Goal: Transaction & Acquisition: Purchase product/service

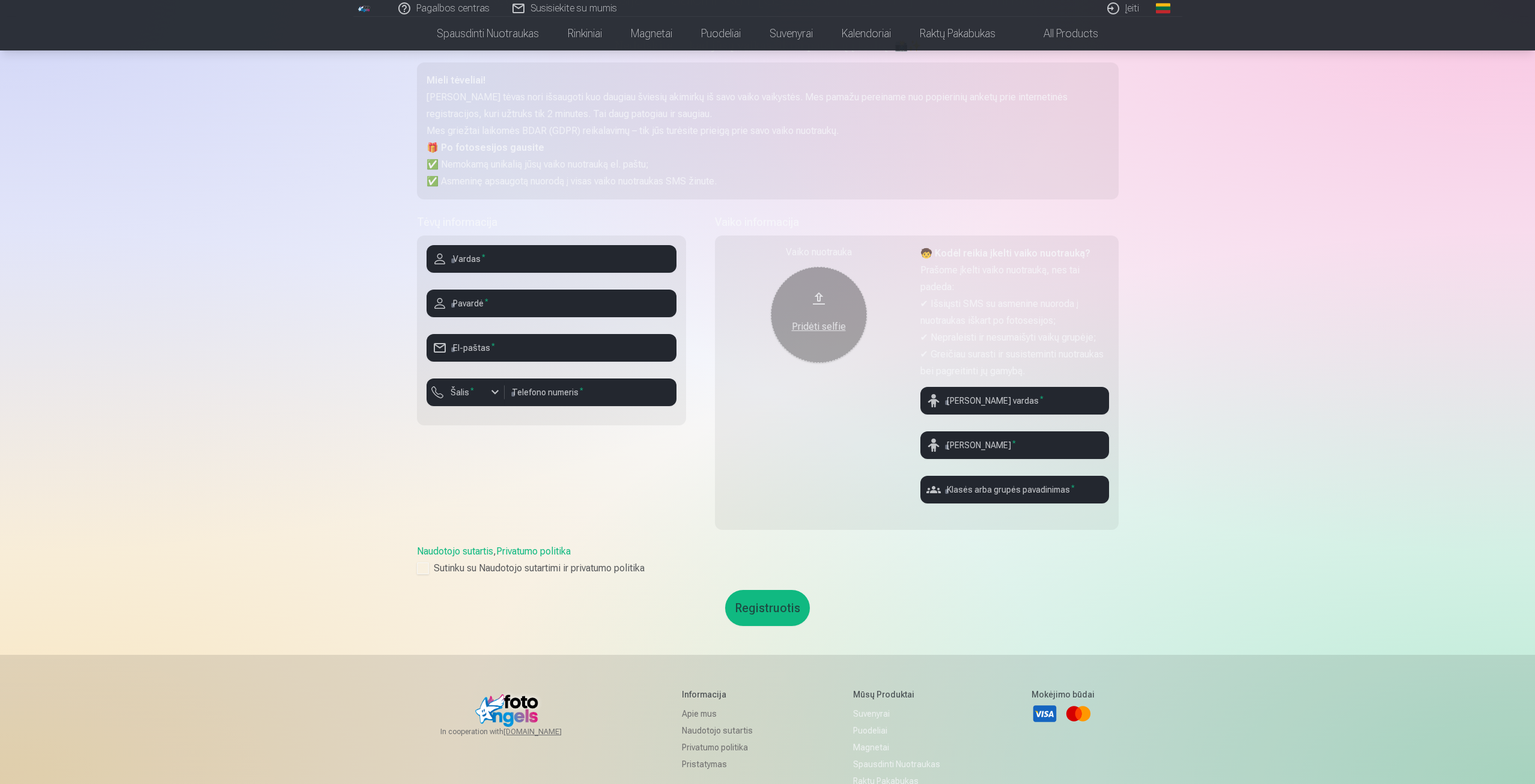
scroll to position [60, 0]
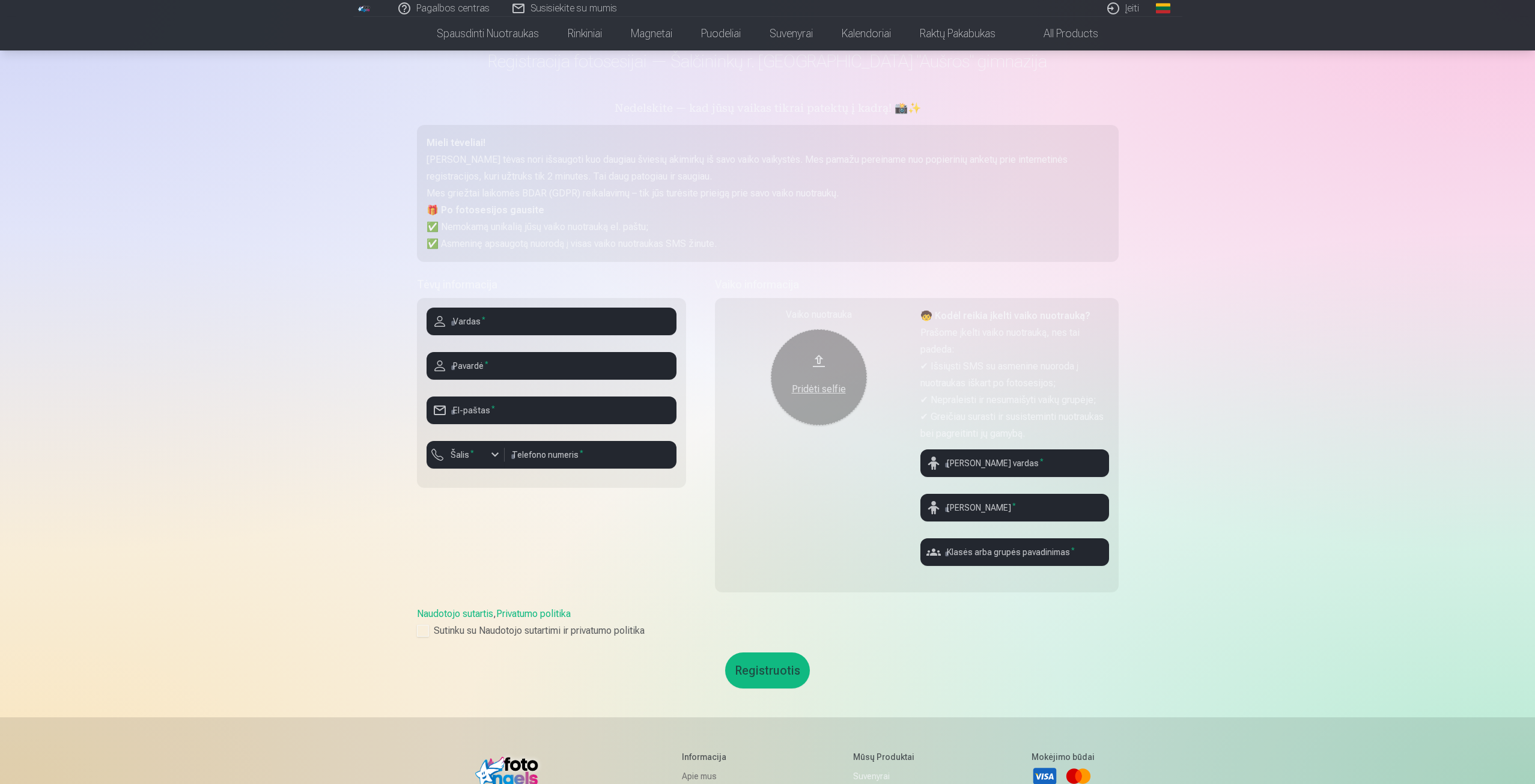
click at [822, 373] on button "Pridėti selfie" at bounding box center [819, 377] width 97 height 97
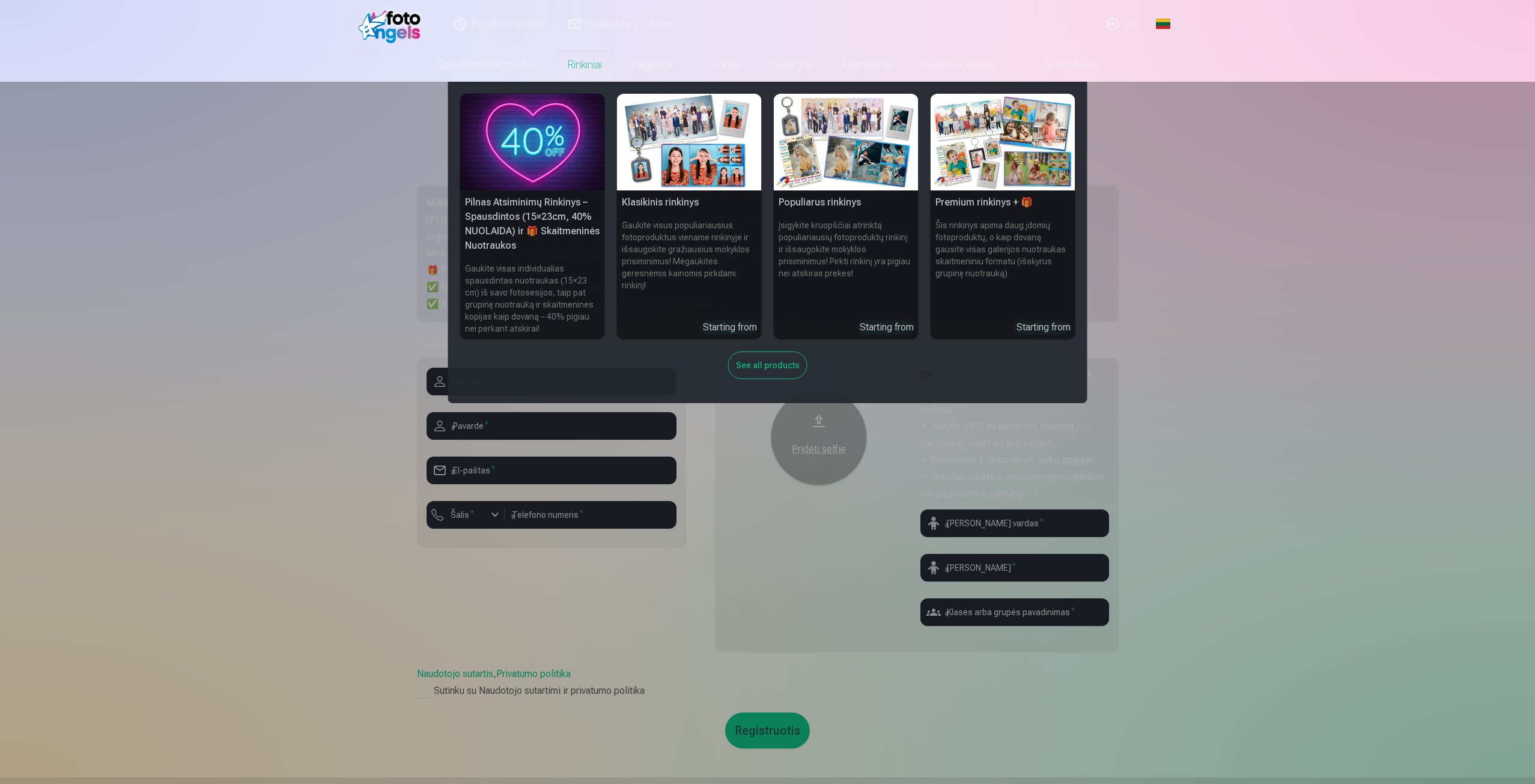
click at [590, 62] on link "Rinkiniai" at bounding box center [585, 65] width 63 height 33
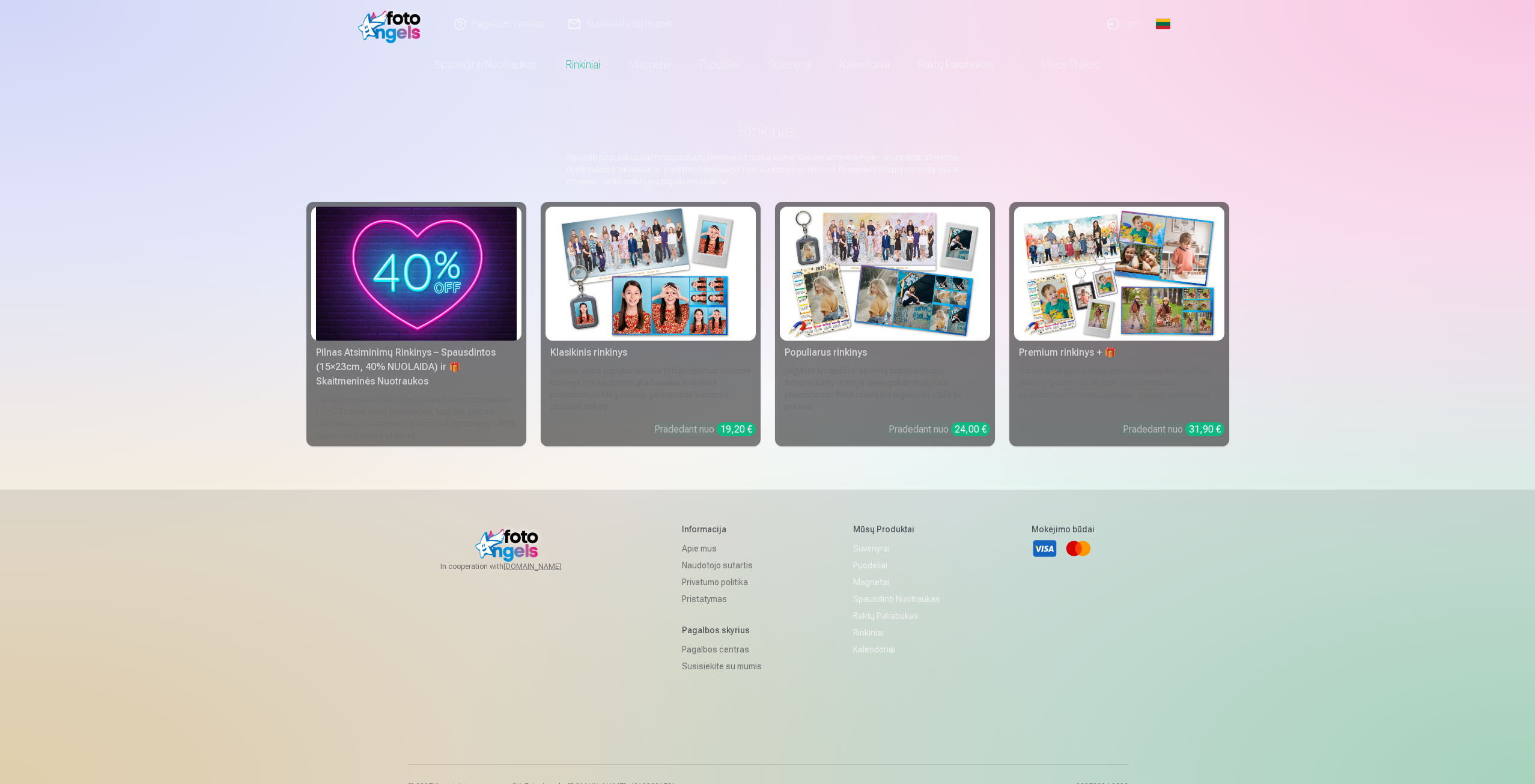
click at [399, 300] on img at bounding box center [416, 274] width 201 height 134
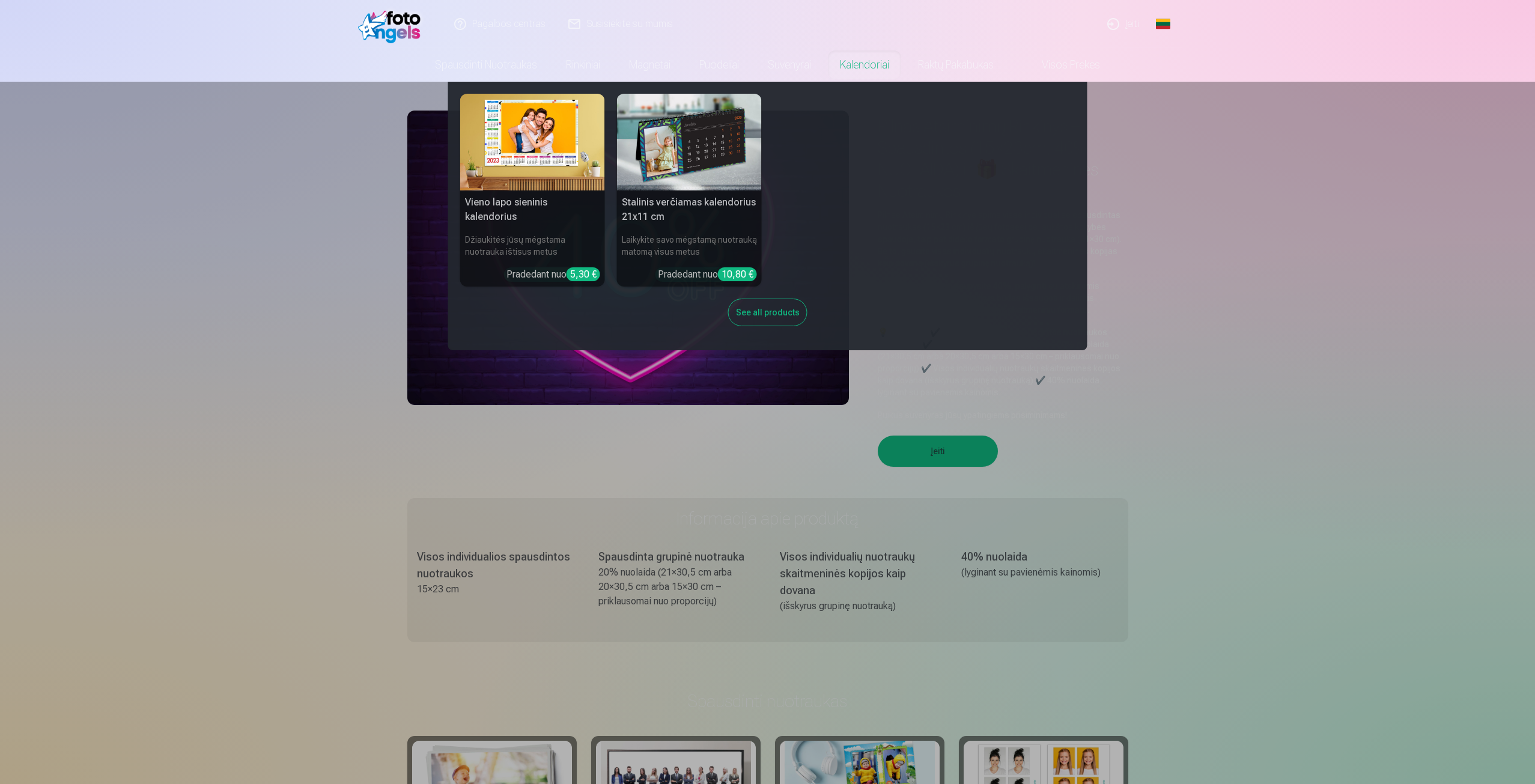
click at [196, 305] on nav "Vieno lapo sieninis kalendorius Džiaukitės jūsų mėgstama nuotrauka ištisus metu…" at bounding box center [768, 215] width 1535 height 269
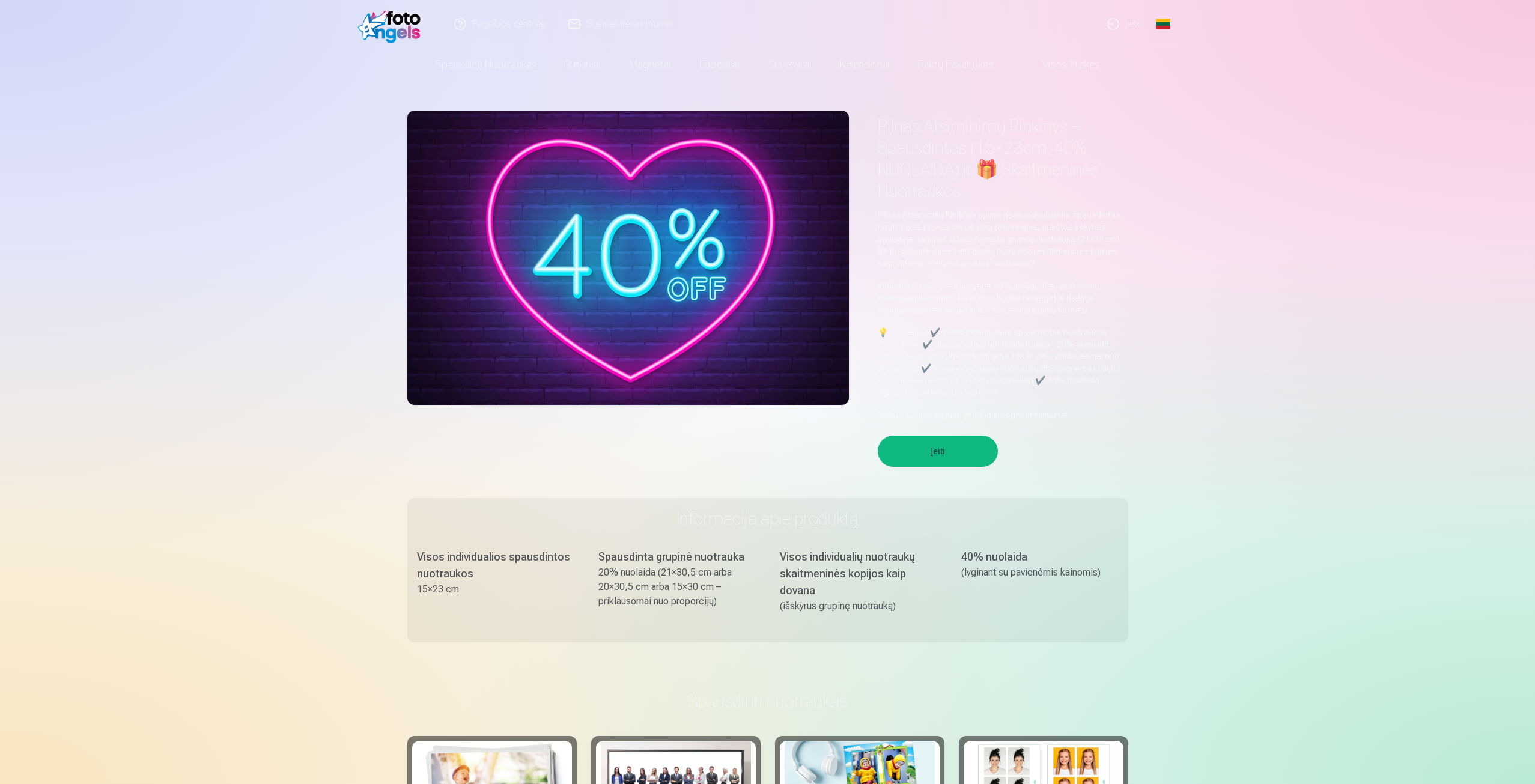
click at [942, 446] on button "Įeiti" at bounding box center [937, 451] width 120 height 31
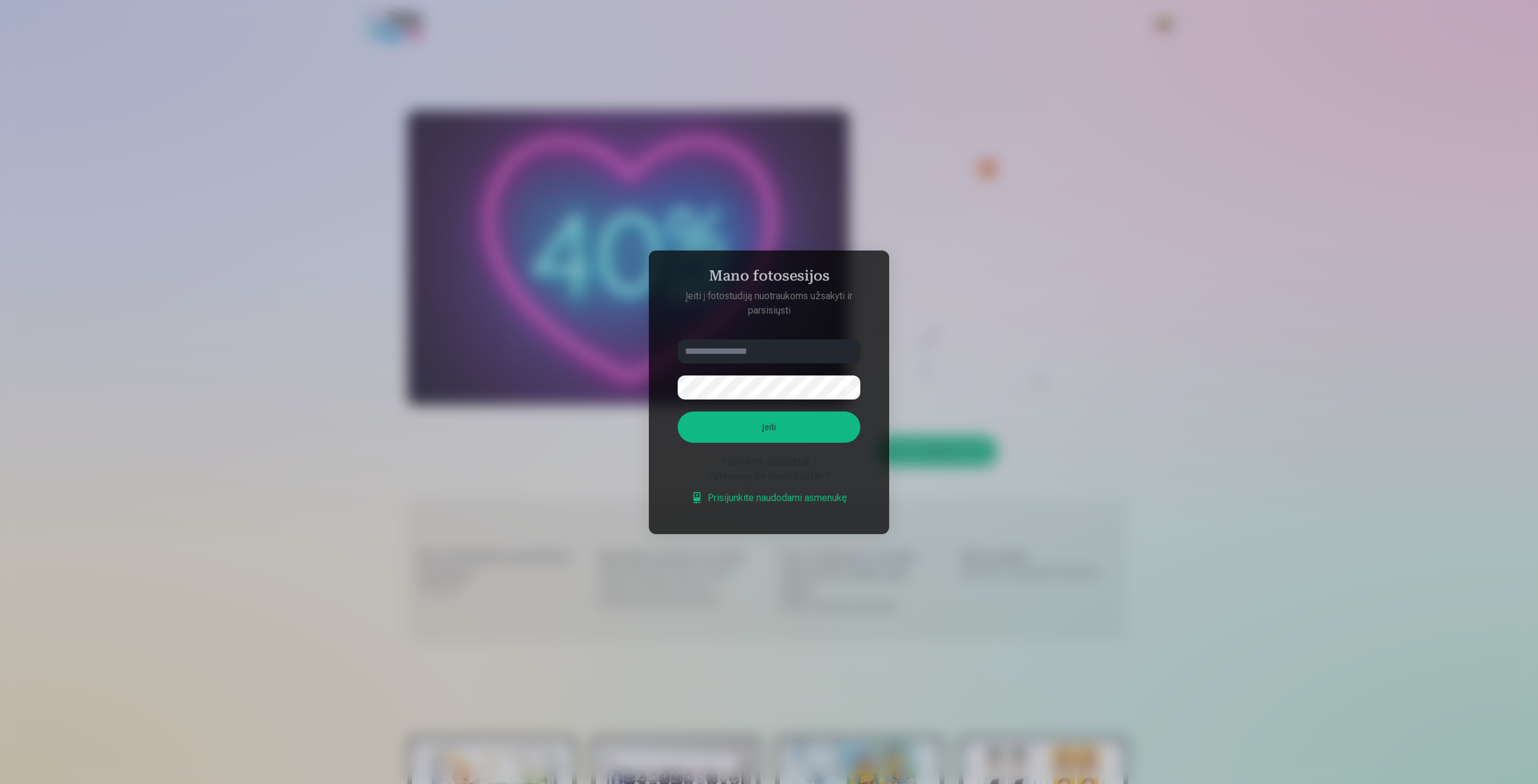
click at [1150, 430] on div at bounding box center [769, 392] width 1538 height 784
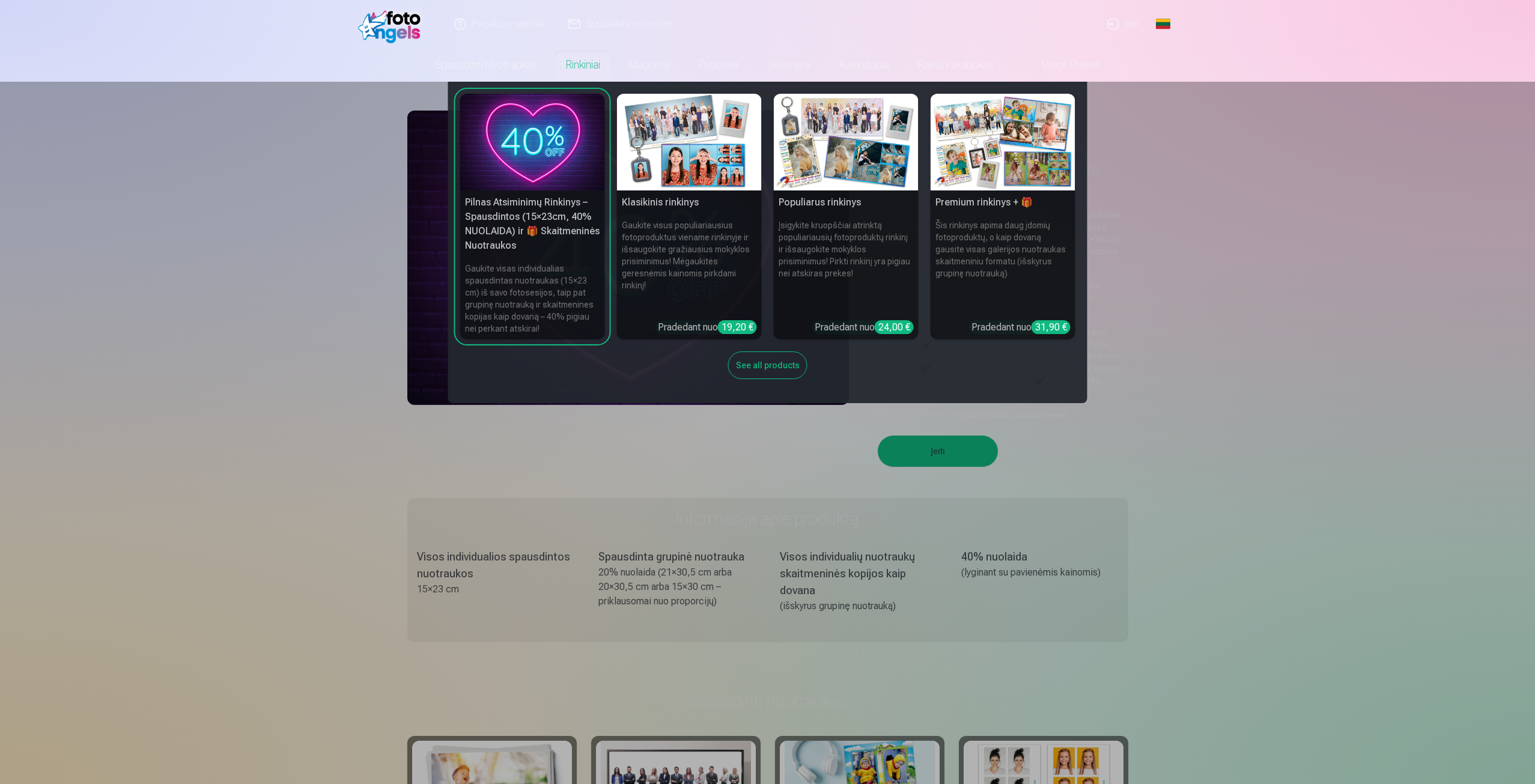
click at [554, 61] on link "Rinkiniai" at bounding box center [582, 65] width 63 height 33
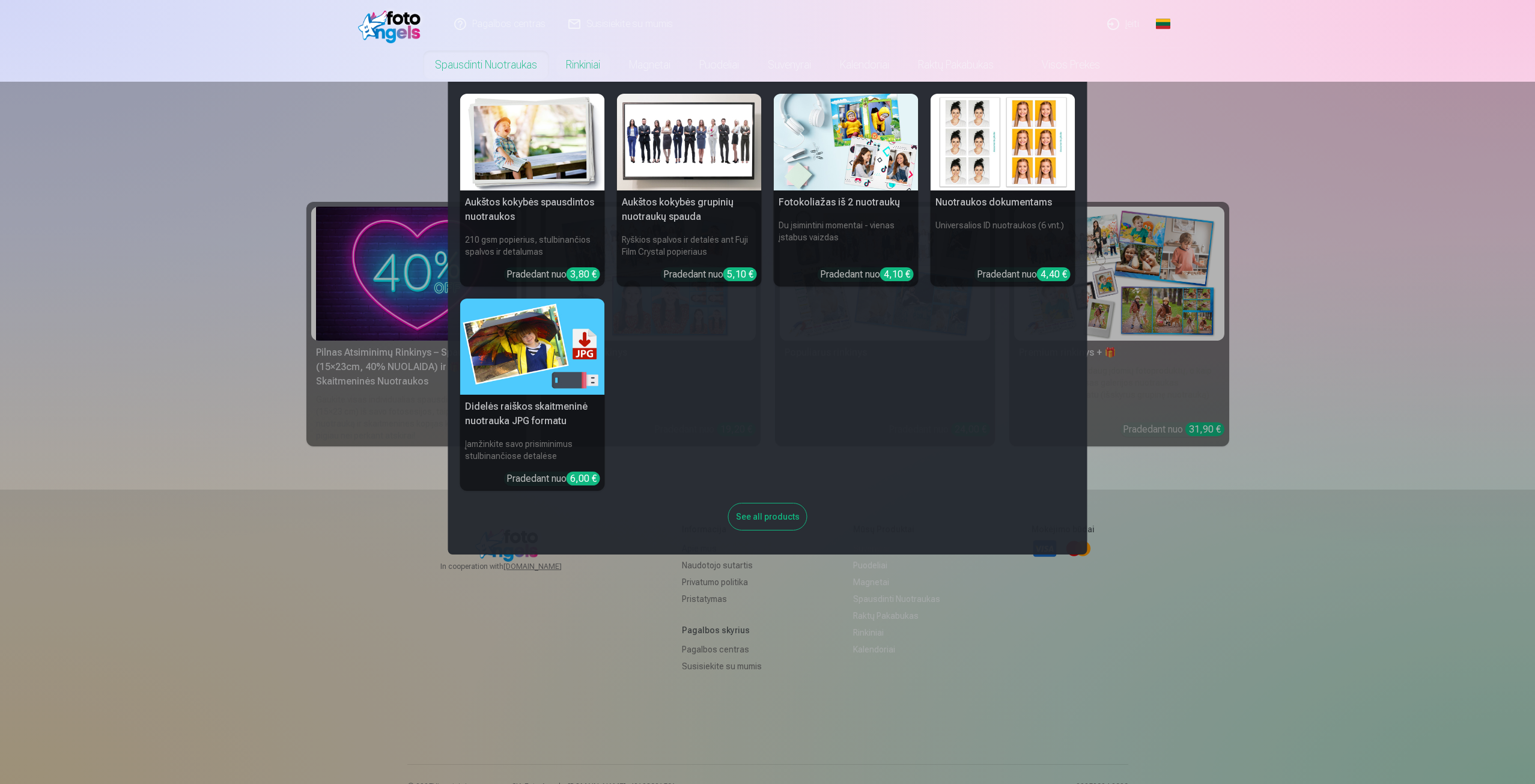
click at [454, 65] on link "Spausdinti nuotraukas" at bounding box center [486, 65] width 131 height 33
